Goal: Task Accomplishment & Management: Use online tool/utility

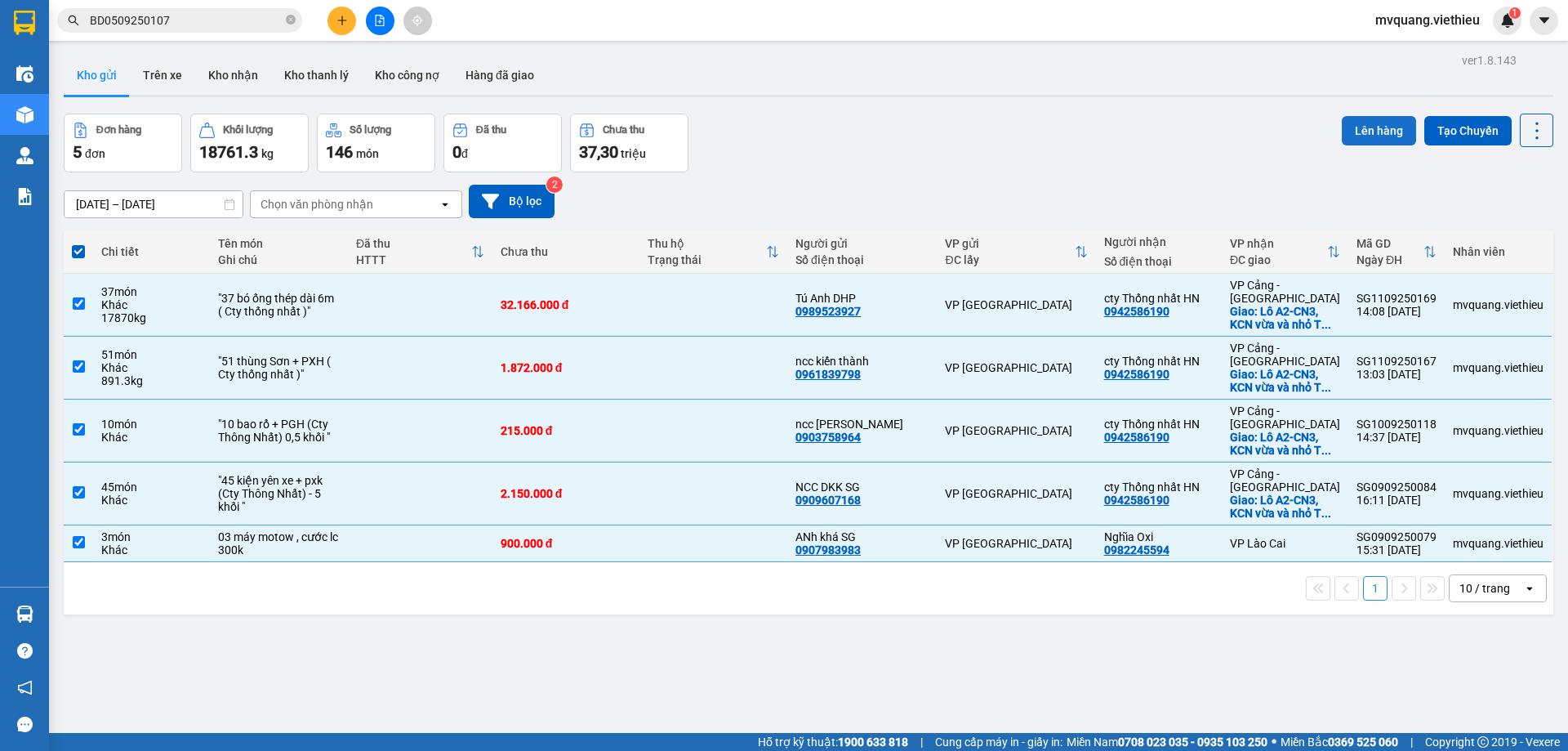
click at [1350, 122] on button "Lên hàng" at bounding box center [1378, 130] width 75 height 29
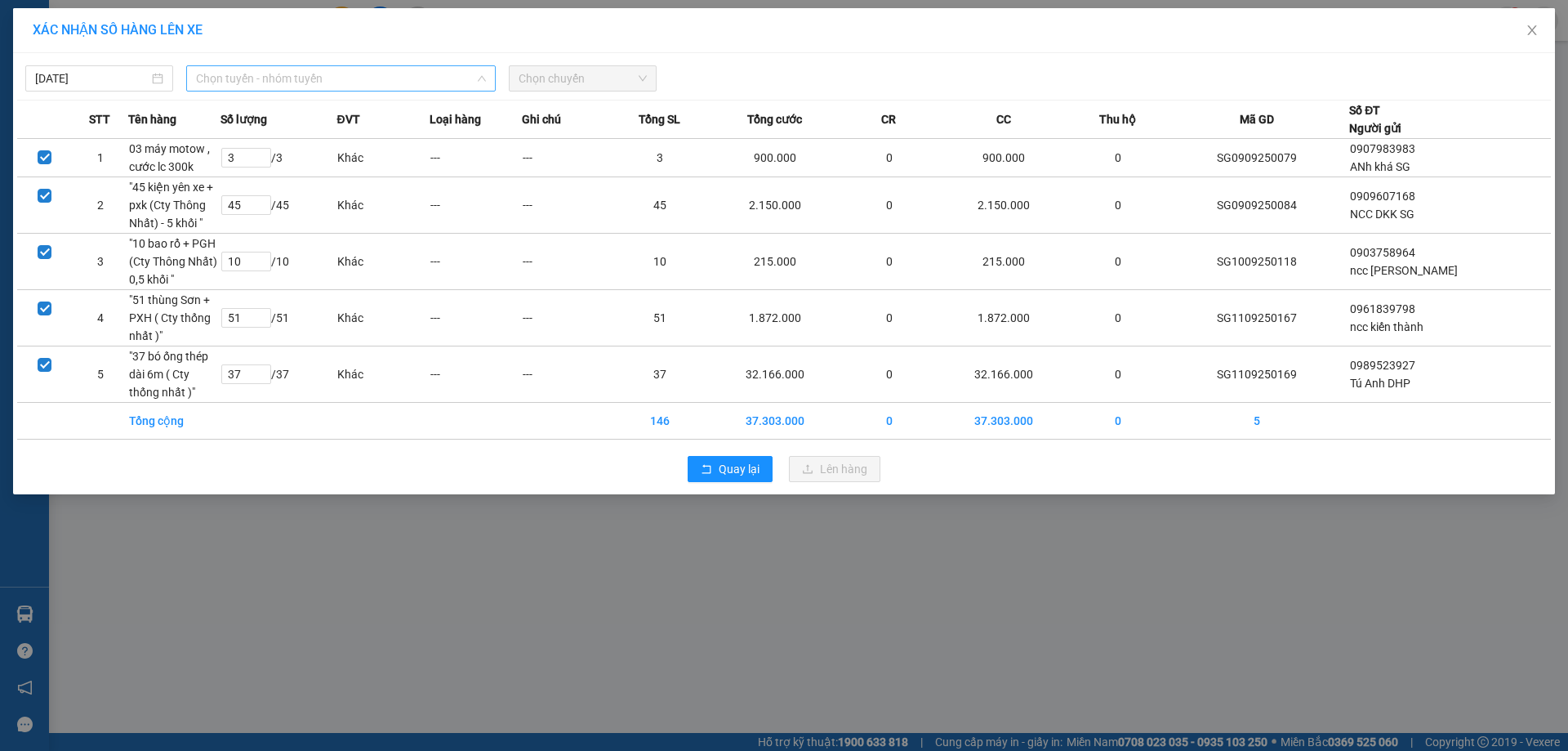
click at [459, 75] on span "Chọn tuyến - nhóm tuyến" at bounding box center [341, 78] width 290 height 25
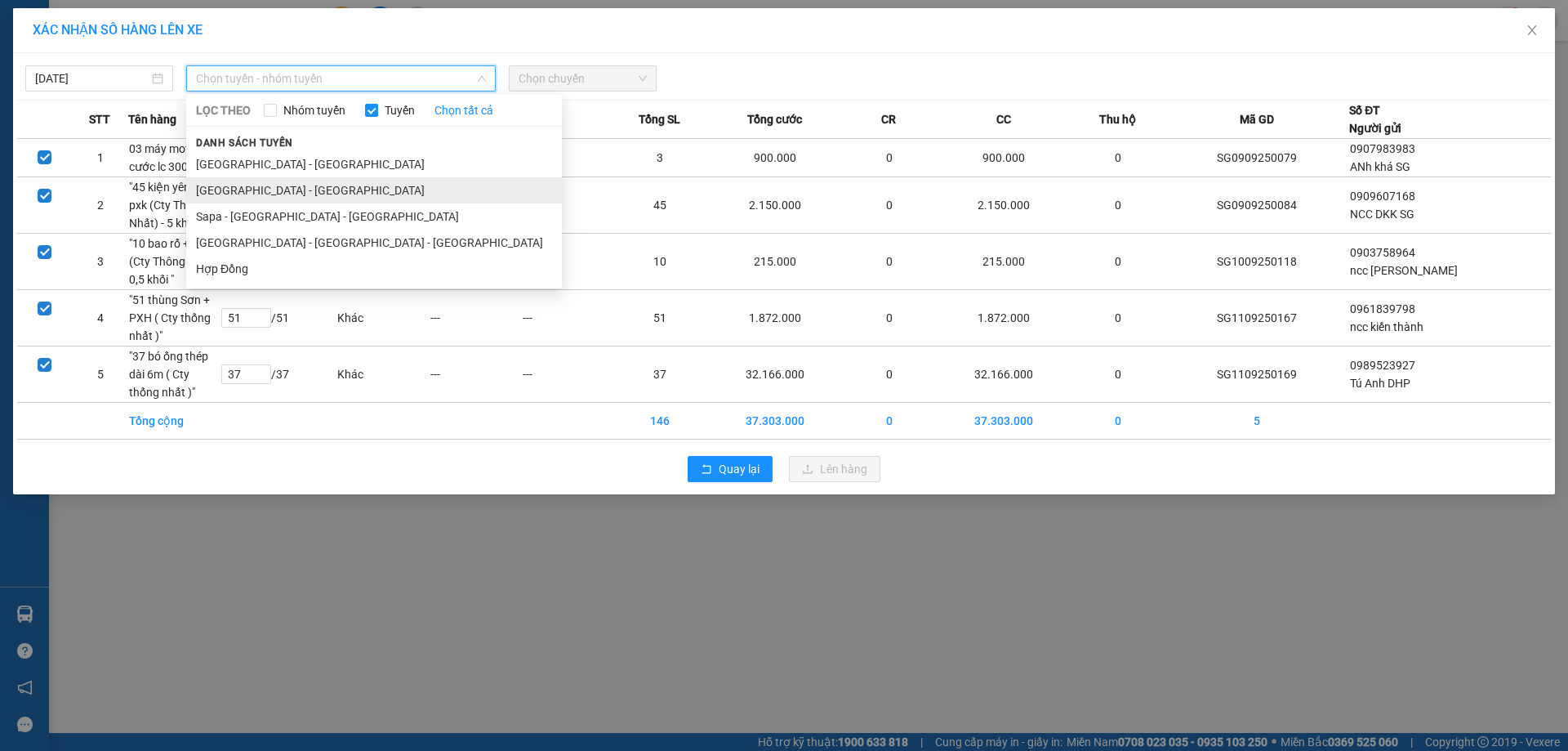
click at [260, 191] on li "[GEOGRAPHIC_DATA] - [GEOGRAPHIC_DATA]" at bounding box center [374, 191] width 375 height 26
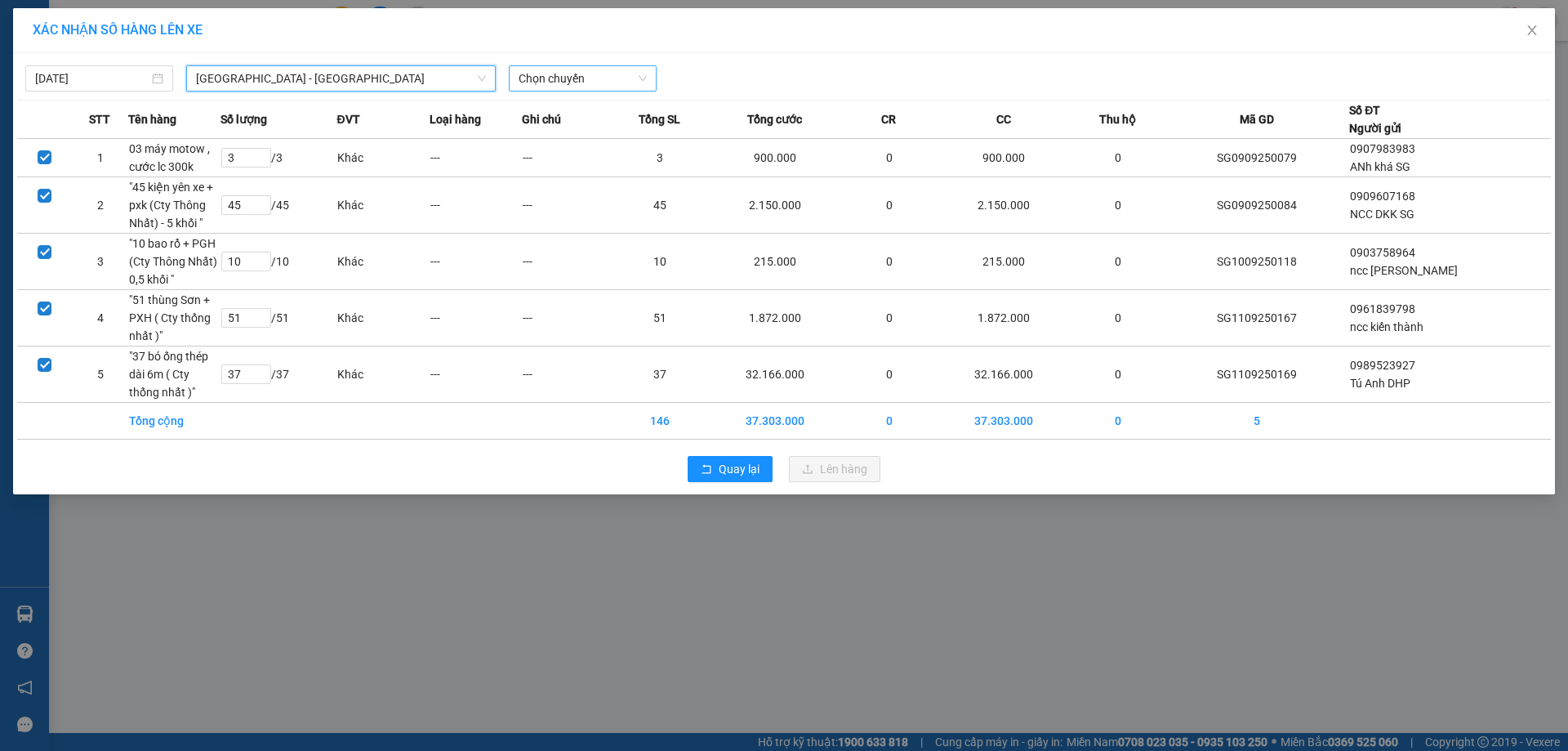
click at [529, 82] on span "Chọn chuyến" at bounding box center [583, 78] width 128 height 25
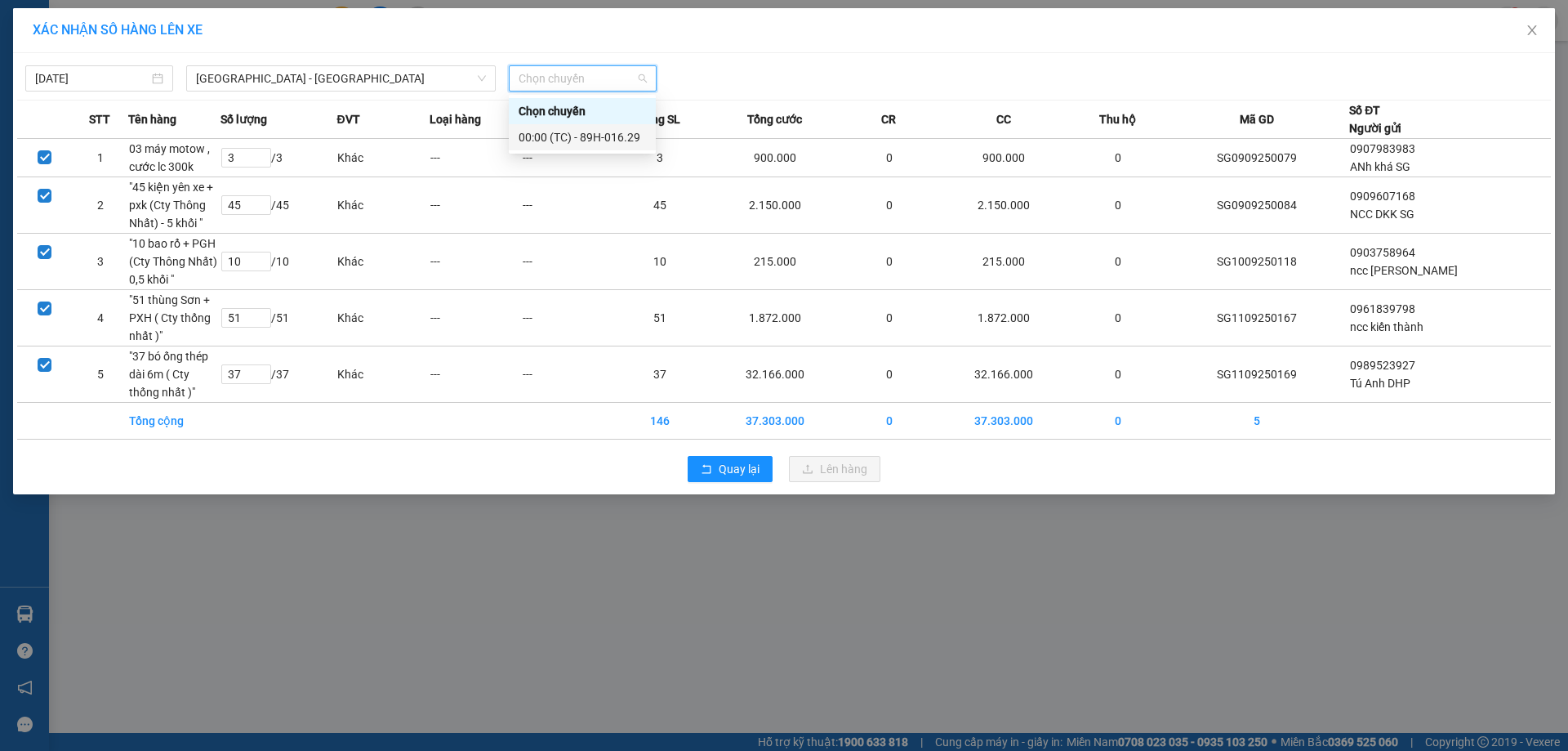
click at [575, 138] on div "00:00 (TC) - 89H-016.29" at bounding box center [582, 137] width 127 height 18
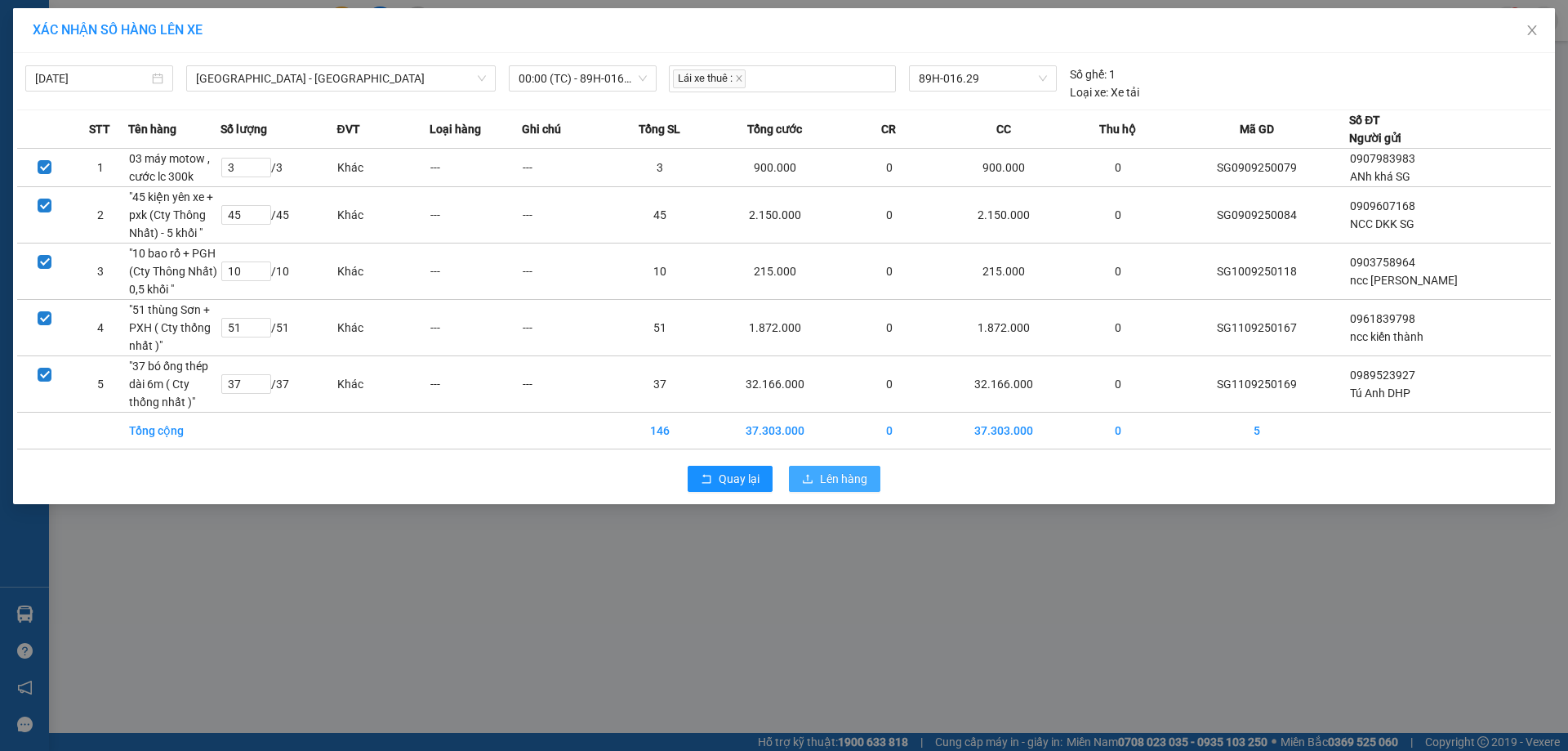
click at [821, 485] on span "Lên hàng" at bounding box center [843, 478] width 47 height 18
